Goal: Task Accomplishment & Management: Manage account settings

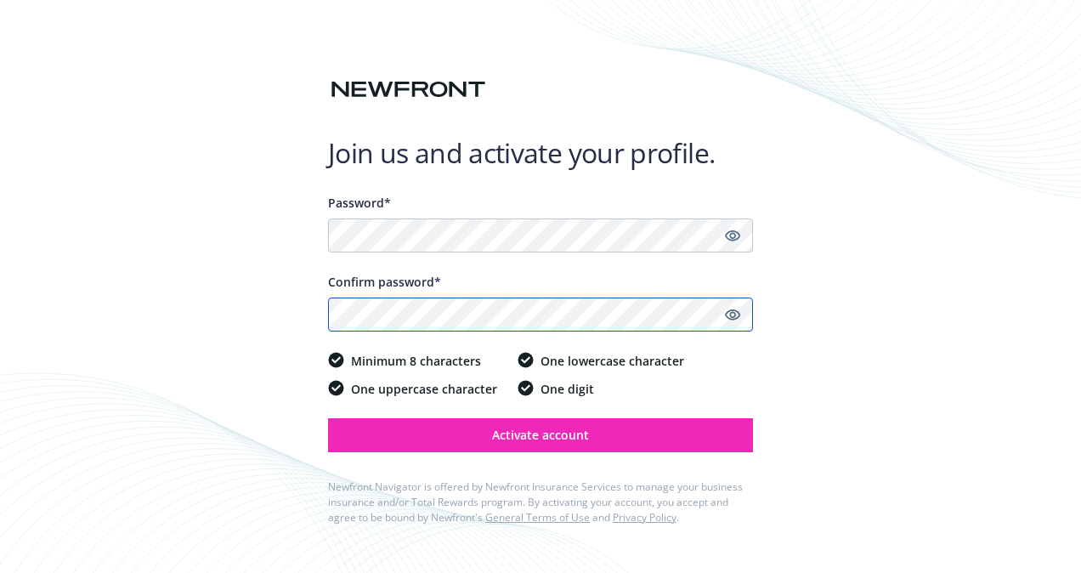
click at [328, 418] on button "Activate account" at bounding box center [540, 435] width 425 height 34
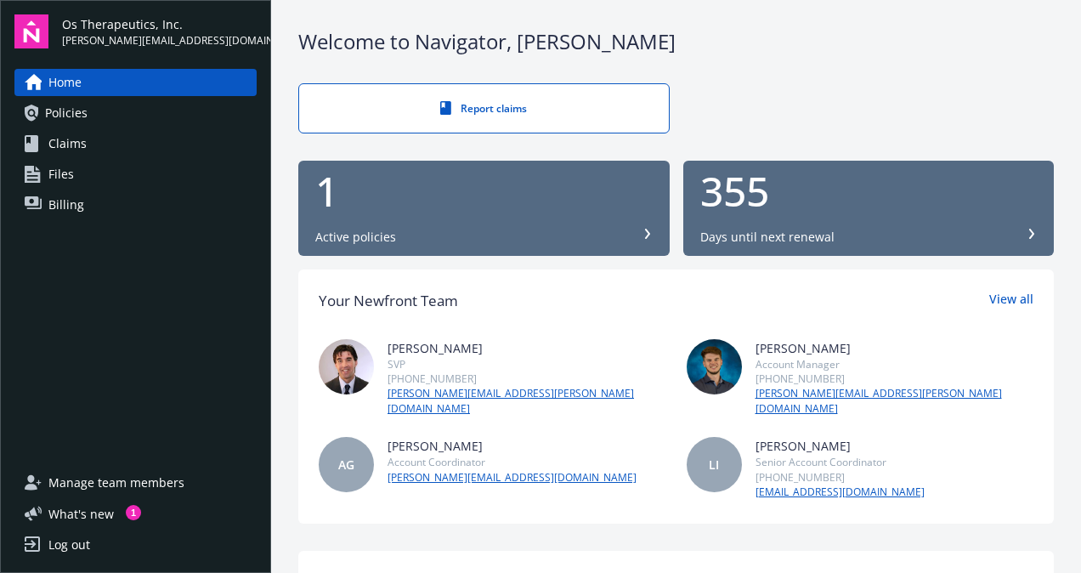
scroll to position [40, 0]
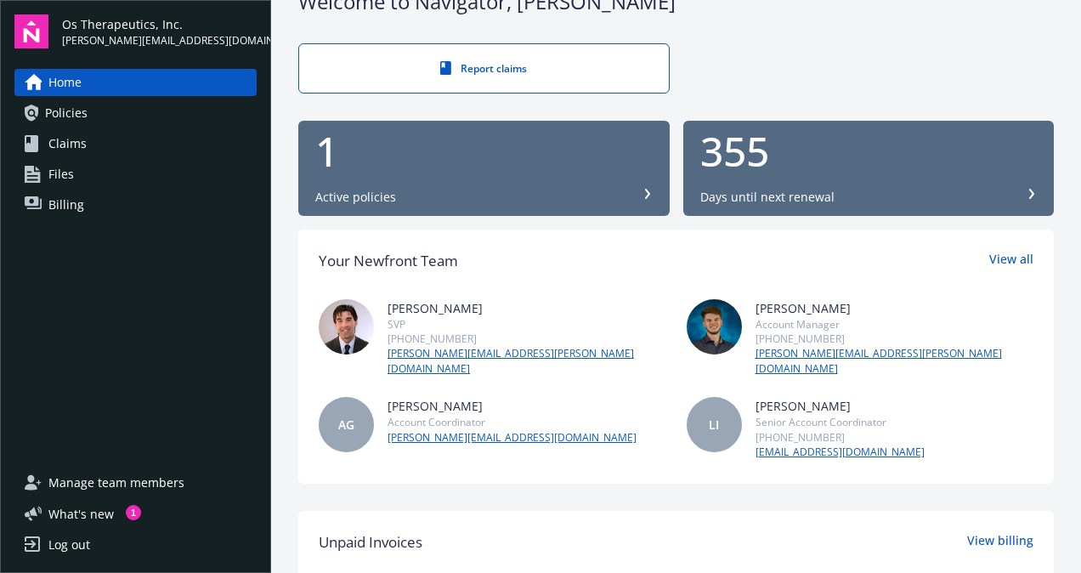
click at [479, 199] on div "Active policies" at bounding box center [483, 197] width 337 height 17
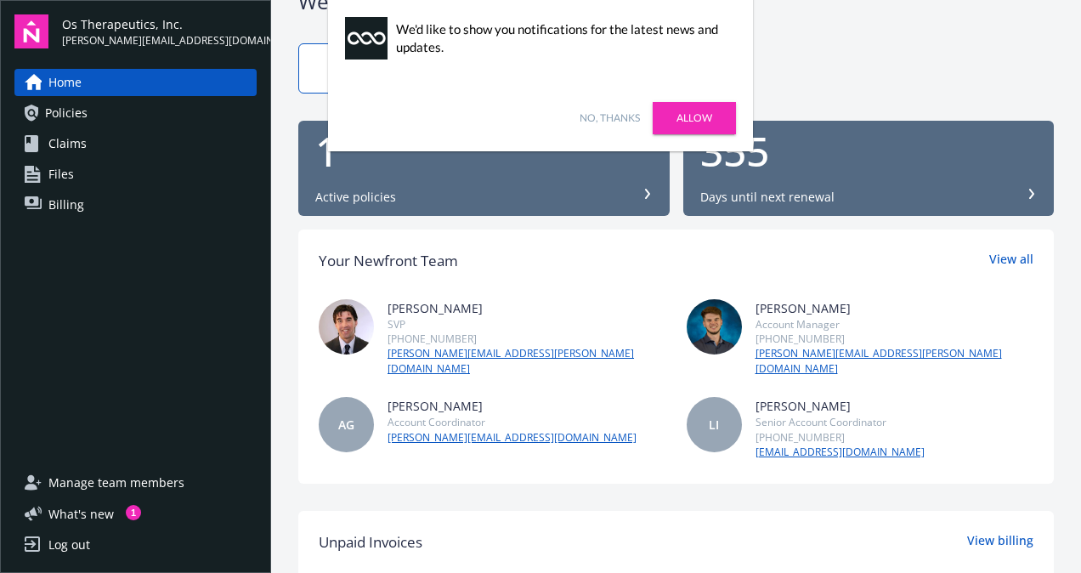
click at [81, 542] on div "Log out" at bounding box center [69, 544] width 42 height 27
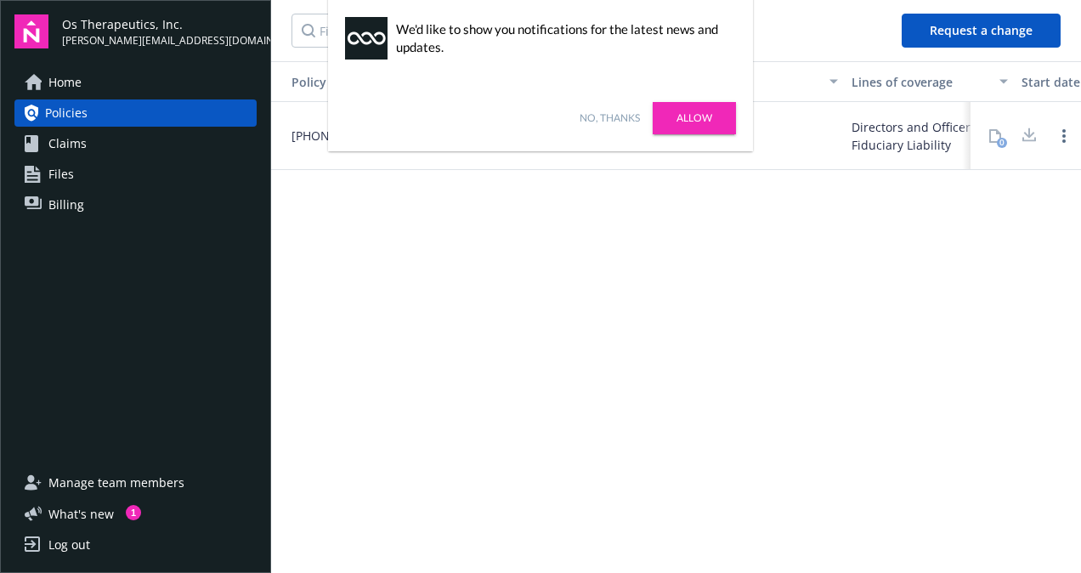
click at [739, 439] on div "Policy number Policy type Carrier Lines of coverage Start date End date Total c…" at bounding box center [676, 315] width 810 height 509
click at [598, 119] on link "No, thanks" at bounding box center [610, 117] width 60 height 15
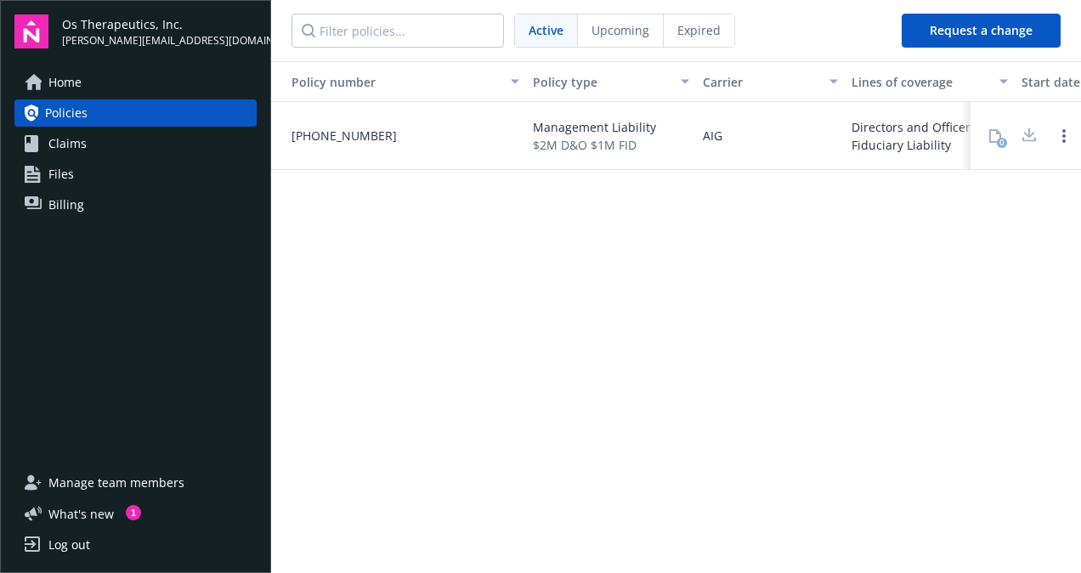
click at [1027, 142] on div at bounding box center [1029, 136] width 34 height 34
click at [1027, 131] on div at bounding box center [1029, 136] width 34 height 34
click at [1064, 138] on icon "Open options" at bounding box center [1063, 136] width 3 height 14
click at [919, 253] on div "Policy number Policy type Carrier Lines of coverage Start date End date Total c…" at bounding box center [676, 315] width 810 height 509
